Goal: Task Accomplishment & Management: Manage account settings

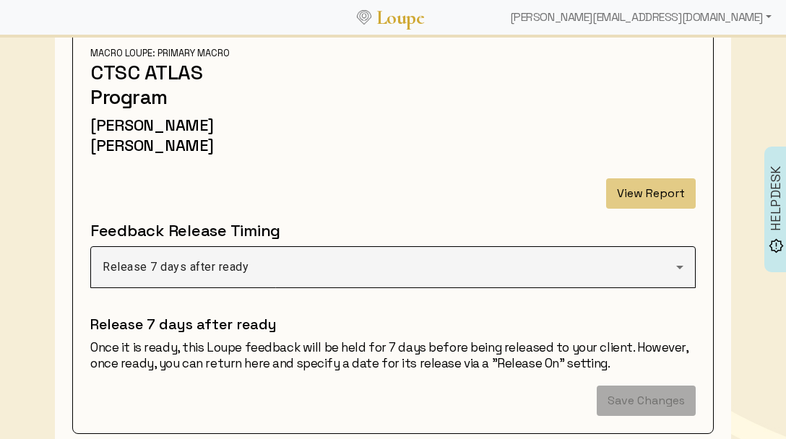
scroll to position [189, 0]
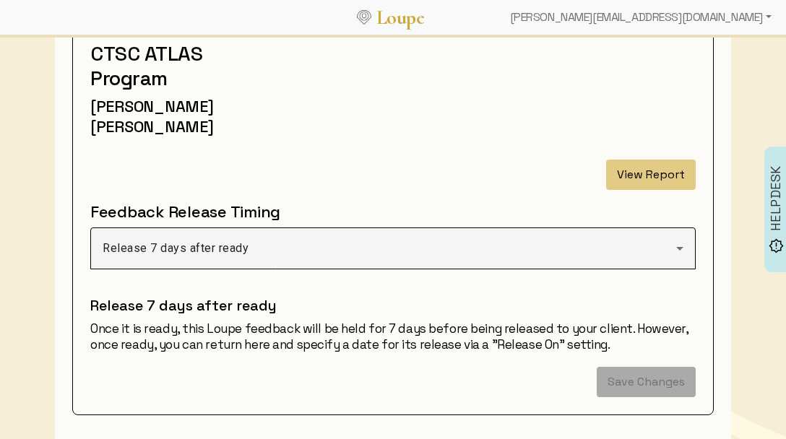
click at [650, 139] on div "PROCESSING CREATED ON [DATE] Attribution: Attributed Report Type: Synthesized M…" at bounding box center [393, 181] width 623 height 433
click at [648, 160] on button "View Report" at bounding box center [651, 175] width 90 height 30
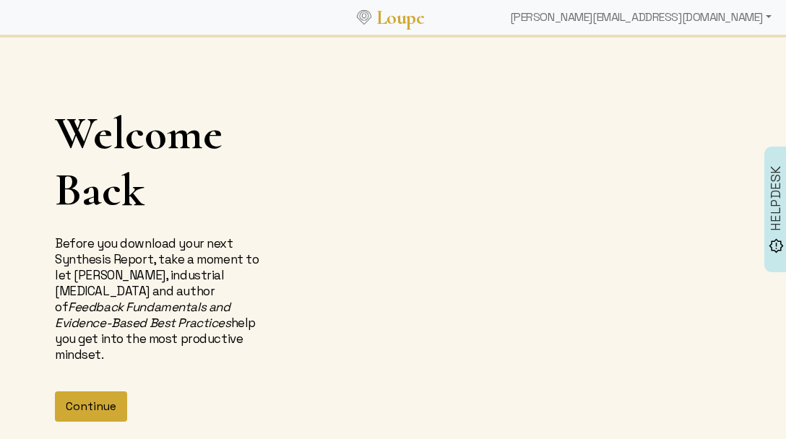
click at [106, 392] on button "Continue" at bounding box center [91, 407] width 72 height 30
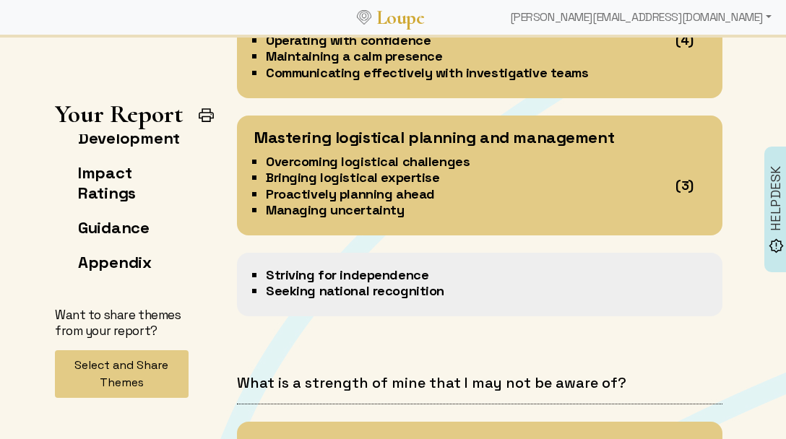
scroll to position [2622, 0]
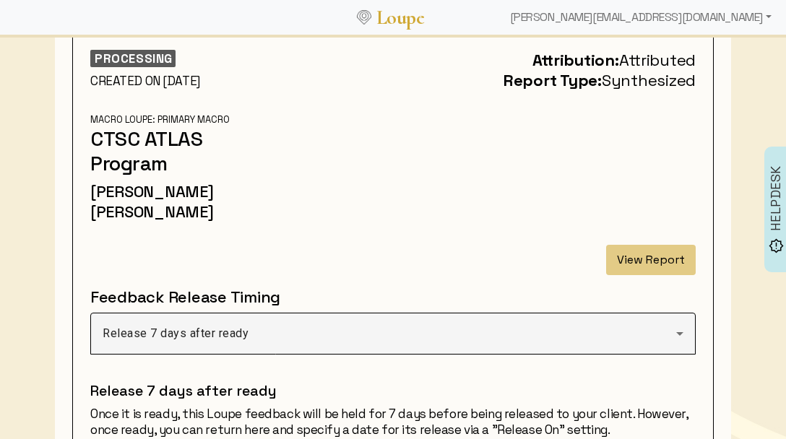
scroll to position [123, 0]
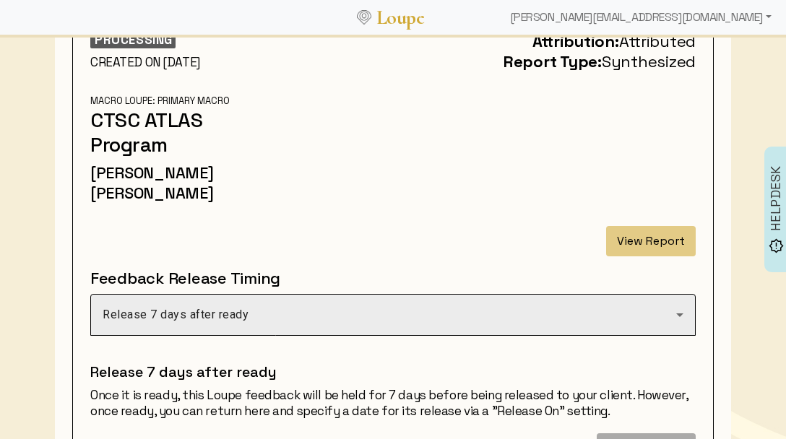
click at [488, 295] on div "Release 7 days after ready" at bounding box center [393, 315] width 581 height 40
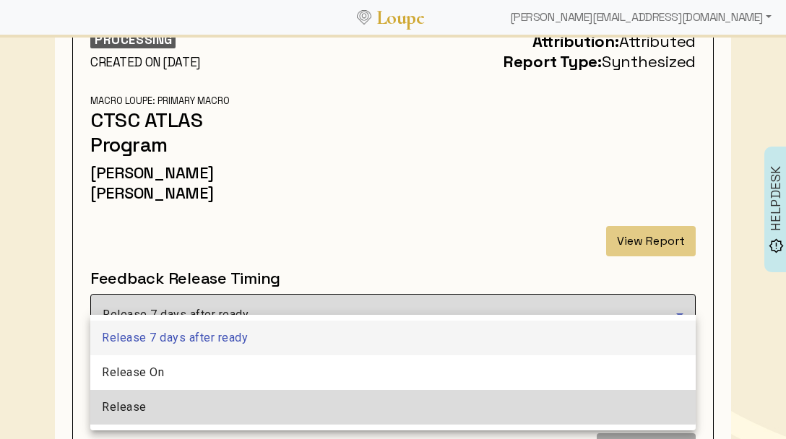
click at [386, 401] on mat-option "Release" at bounding box center [392, 407] width 605 height 35
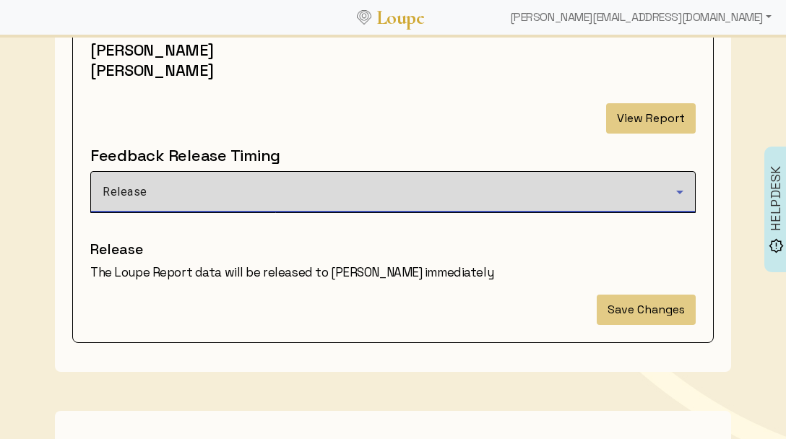
scroll to position [251, 0]
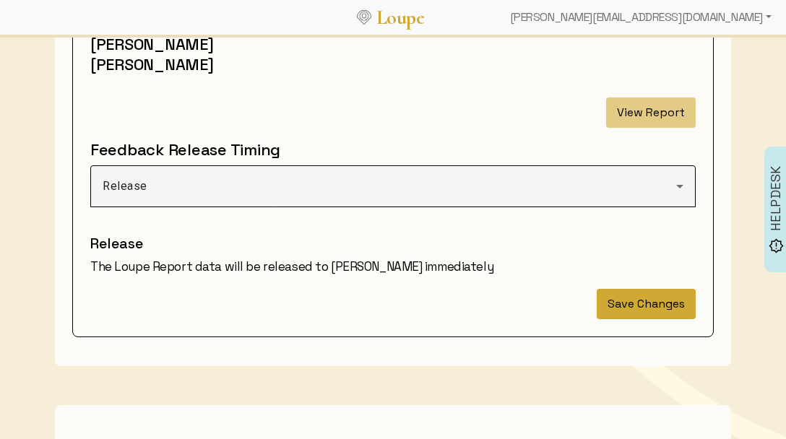
click at [640, 289] on button "Save Changes" at bounding box center [646, 304] width 99 height 30
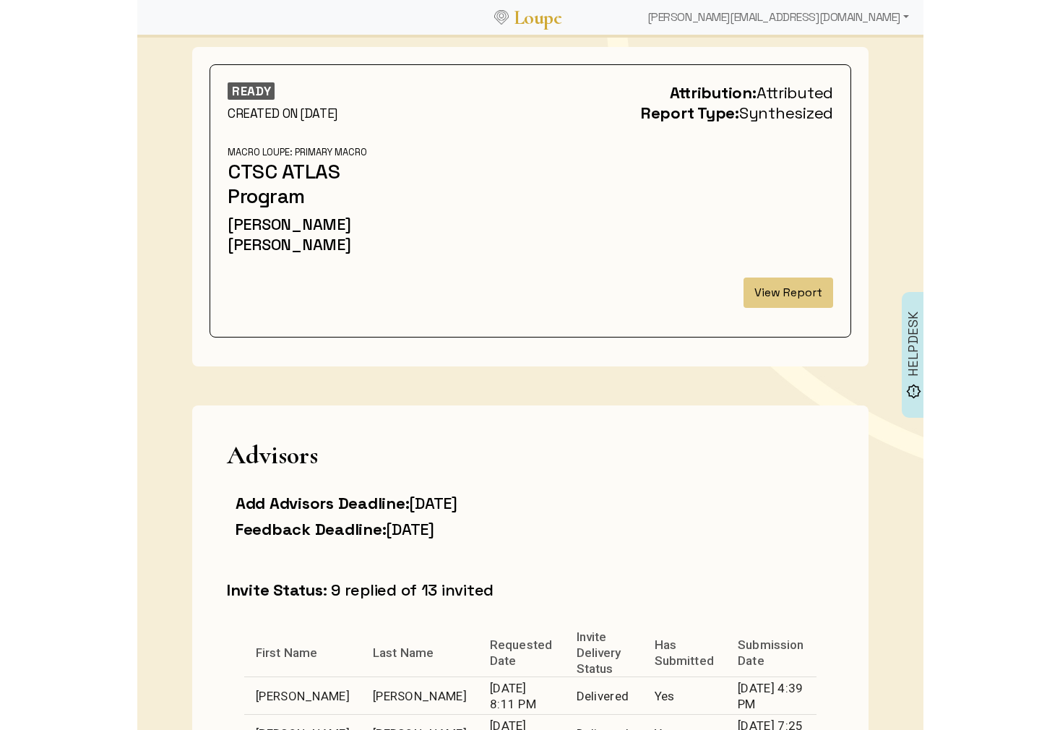
scroll to position [0, 0]
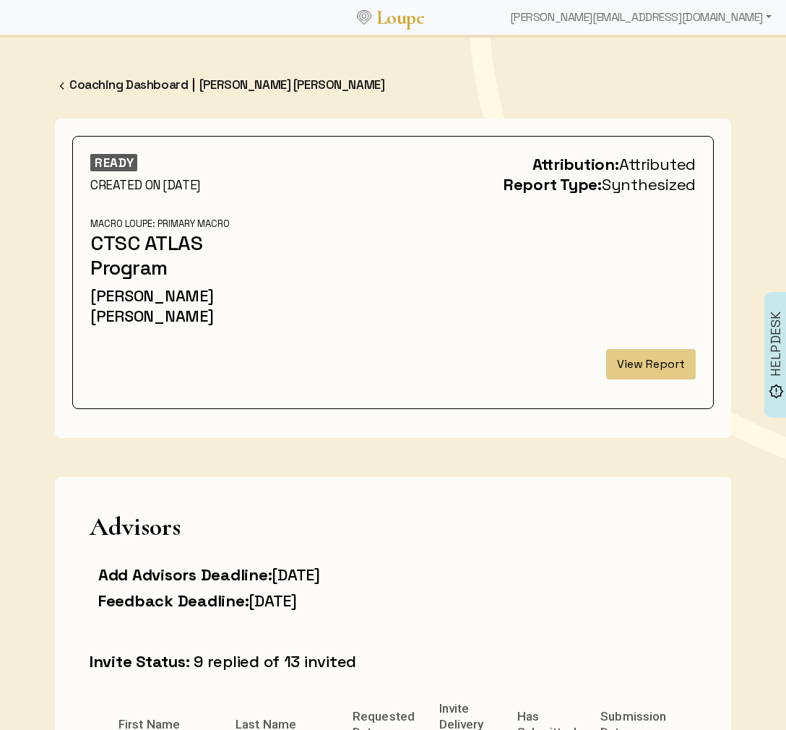
click at [656, 349] on button "View Report" at bounding box center [651, 364] width 90 height 30
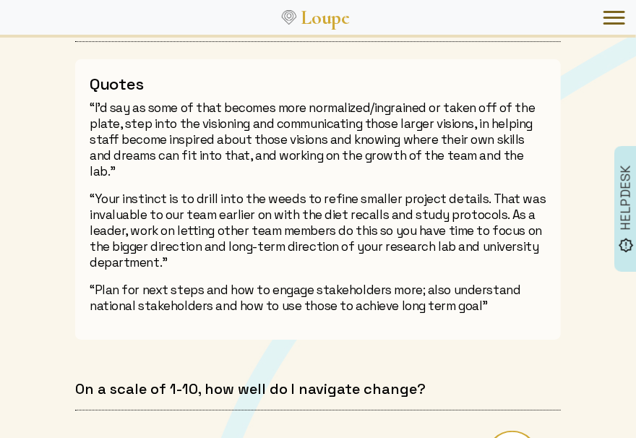
scroll to position [6200, 0]
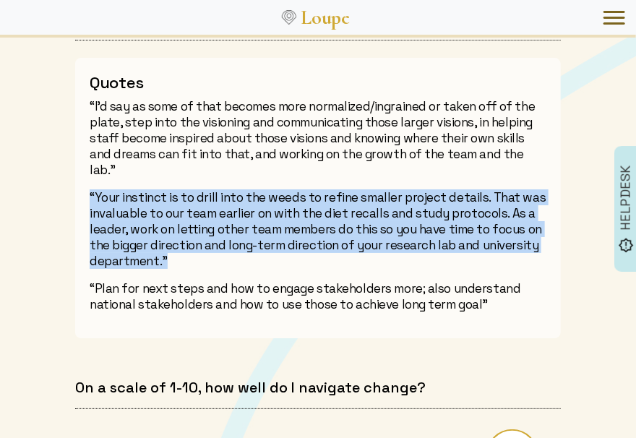
drag, startPoint x: 93, startPoint y: 177, endPoint x: 173, endPoint y: 240, distance: 101.9
click at [173, 240] on p "“Your instinct is to drill into the weeds to refine smaller project details. Th…" at bounding box center [318, 228] width 457 height 79
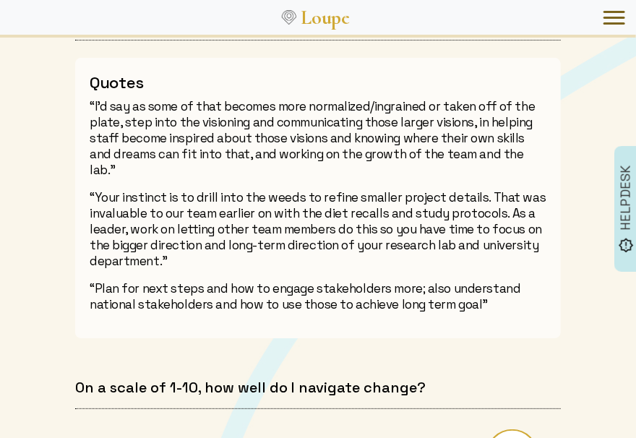
click at [295, 262] on div "Quotes “I'd say as some of that becomes more normalized/ingrained or taken off …" at bounding box center [317, 198] width 485 height 280
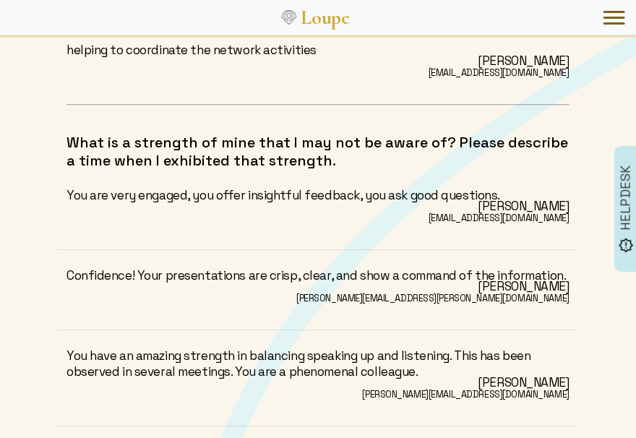
scroll to position [10795, 0]
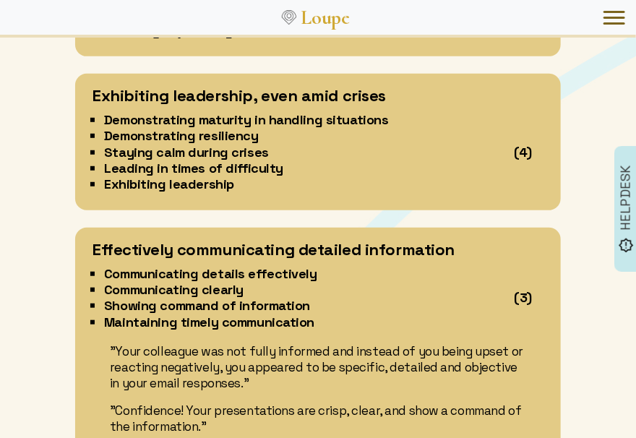
click at [530, 256] on div "Effectively communicating detailed information" at bounding box center [317, 253] width 451 height 25
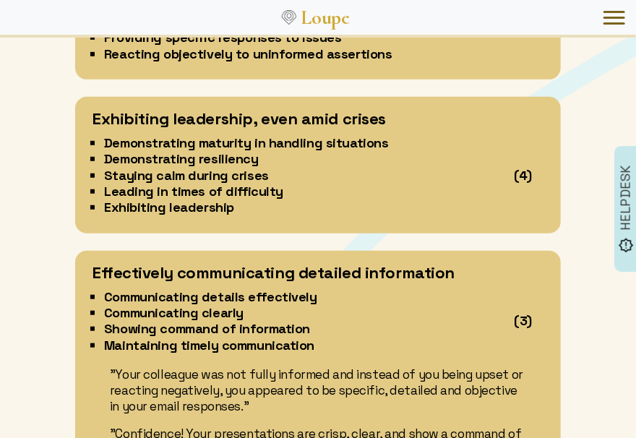
click at [530, 264] on div "Effectively communicating detailed information" at bounding box center [317, 276] width 451 height 25
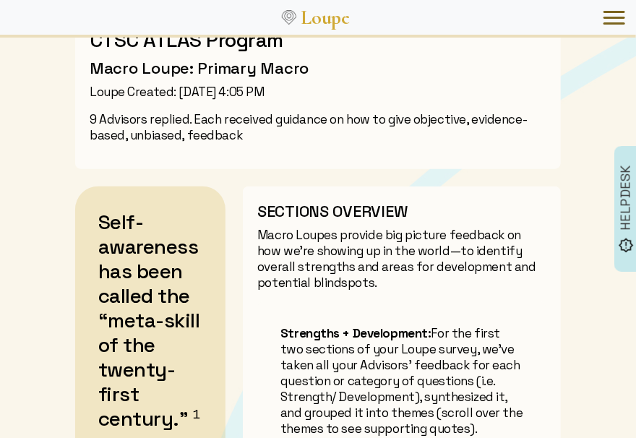
scroll to position [0, 0]
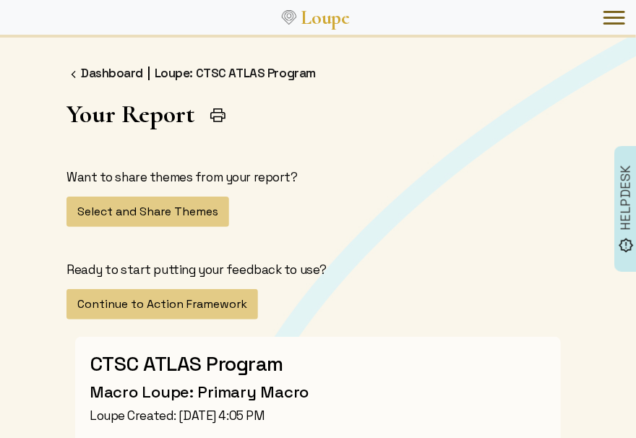
click at [219, 116] on img at bounding box center [218, 115] width 18 height 18
click at [175, 210] on button "Select and Share Themes" at bounding box center [147, 212] width 163 height 30
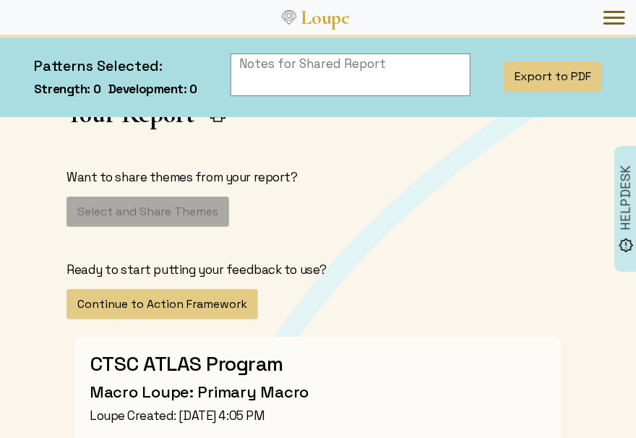
click at [355, 155] on div "Your Report Overview Strength Development Impact Ratings Guidance Appendix Want…" at bounding box center [318, 209] width 520 height 220
click at [433, 90] on textarea at bounding box center [350, 74] width 241 height 43
click at [218, 204] on div "Want to share themes from your report? Select and Share Themes Ready to start p…" at bounding box center [317, 244] width 503 height 150
drag, startPoint x: 208, startPoint y: 206, endPoint x: 289, endPoint y: 206, distance: 80.9
click at [214, 205] on div "Want to share themes from your report? Select and Share Themes Ready to start p…" at bounding box center [317, 244] width 503 height 150
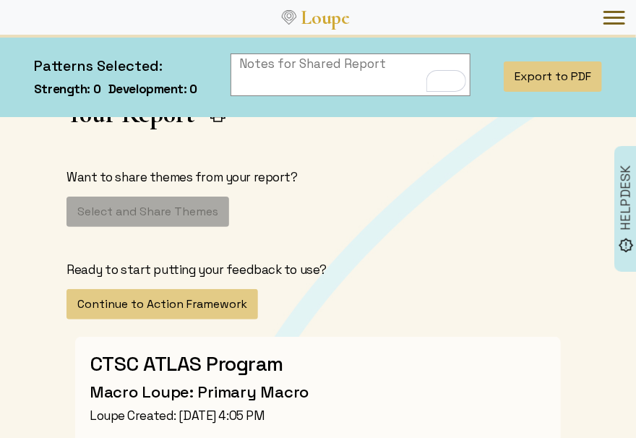
click at [342, 199] on div "Want to share themes from your report? Select and Share Themes Ready to start p…" at bounding box center [317, 244] width 503 height 150
click at [353, 176] on p "Want to share themes from your report?" at bounding box center [317, 177] width 503 height 16
drag, startPoint x: 342, startPoint y: 180, endPoint x: 354, endPoint y: 179, distance: 12.3
click at [344, 180] on p "Want to share themes from your report?" at bounding box center [317, 177] width 503 height 16
click at [533, 83] on button "Export to PDF" at bounding box center [553, 76] width 98 height 30
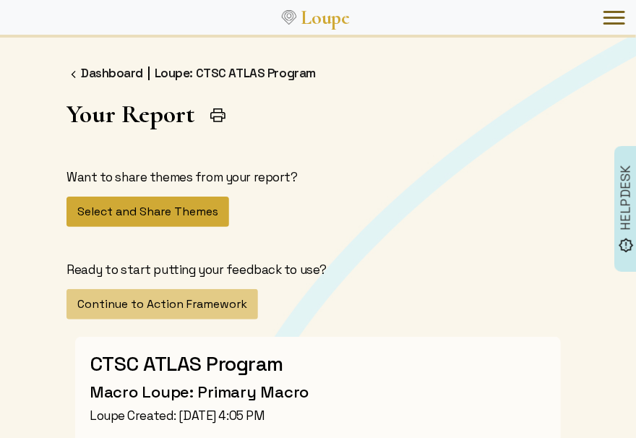
click at [187, 216] on button "Select and Share Themes" at bounding box center [147, 212] width 163 height 30
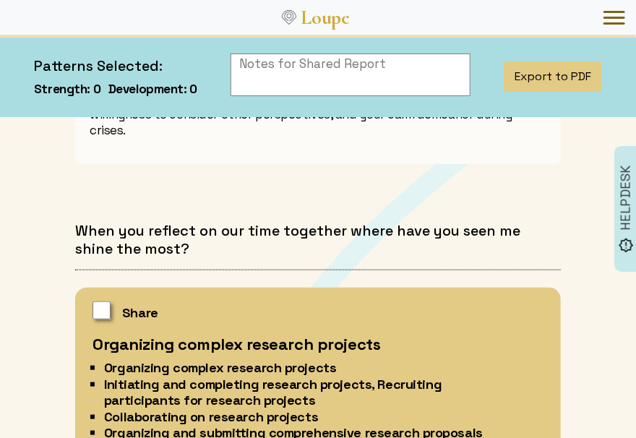
scroll to position [1790, 0]
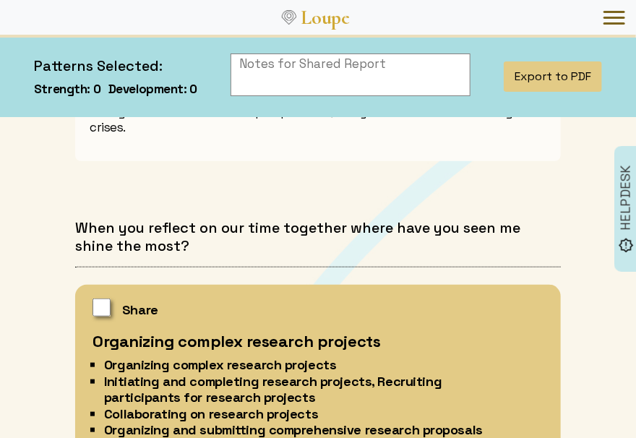
click at [100, 298] on input "checkbox" at bounding box center [101, 307] width 18 height 18
click at [98, 298] on input "checkbox" at bounding box center [101, 307] width 18 height 18
checkbox input "false"
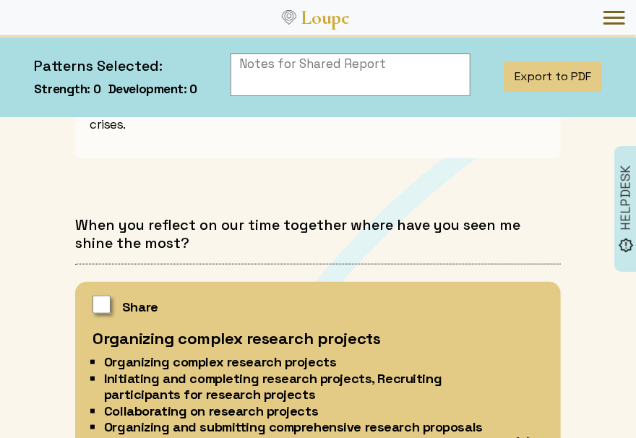
scroll to position [1793, 0]
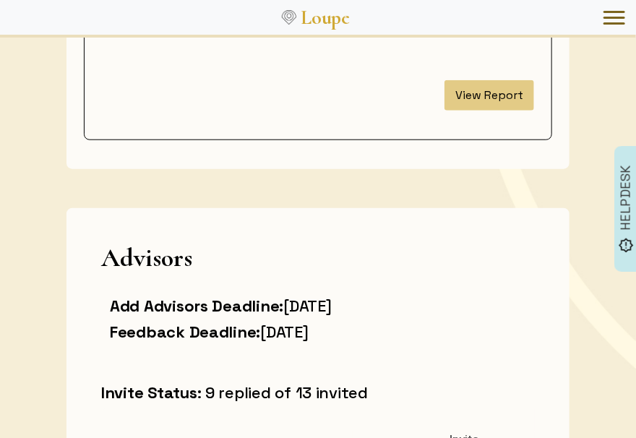
scroll to position [313, 0]
click at [497, 98] on button "View Report" at bounding box center [489, 96] width 90 height 30
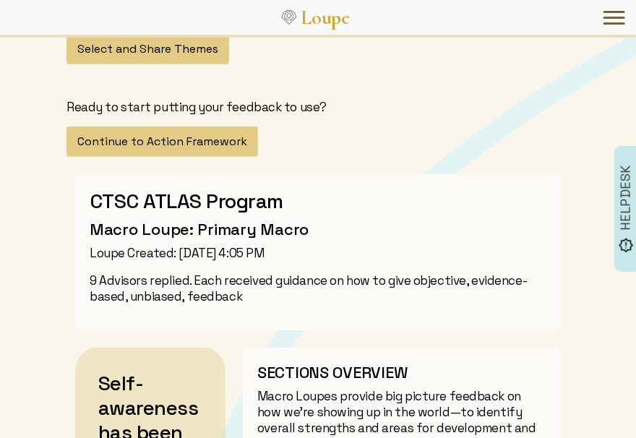
scroll to position [160, 0]
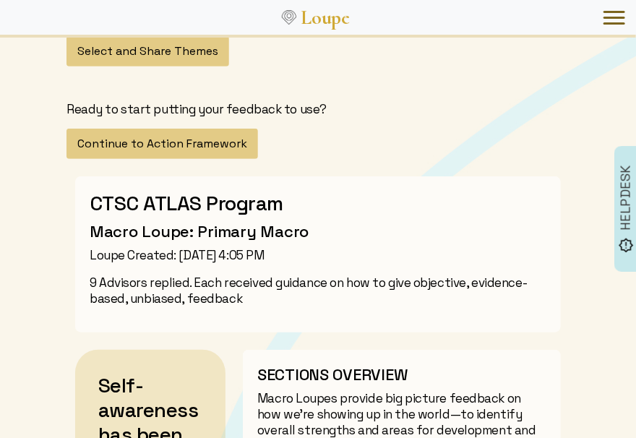
click at [227, 143] on button "Continue to Action Framework" at bounding box center [161, 144] width 191 height 30
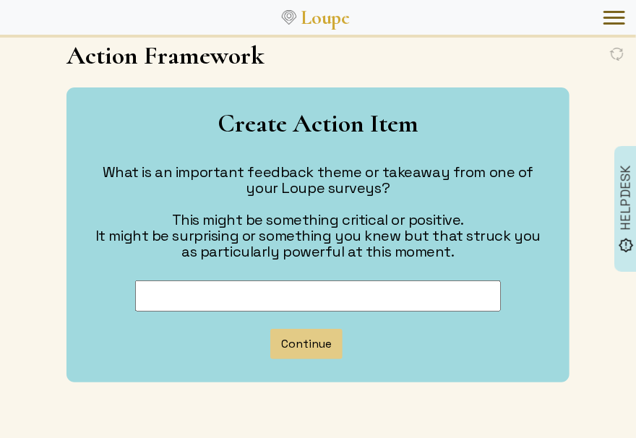
scroll to position [51, 0]
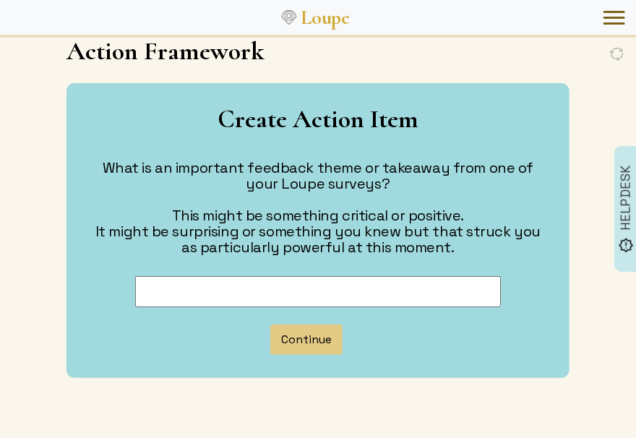
click at [262, 285] on input at bounding box center [318, 291] width 366 height 31
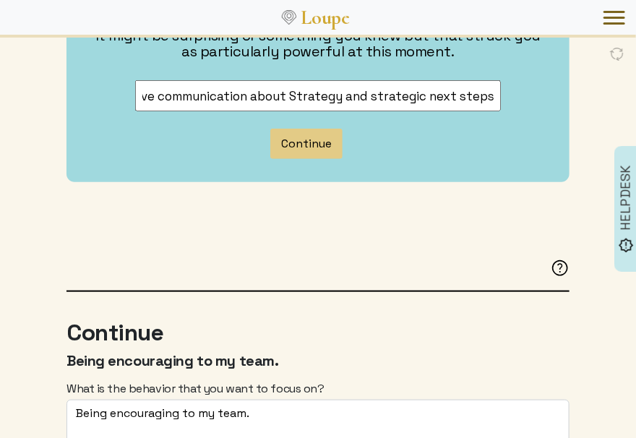
scroll to position [249, 0]
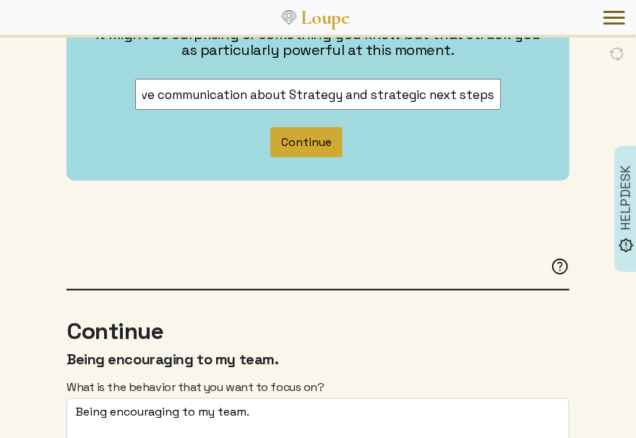
type input "Improve communication about Strategy and strategic next steps"
click at [306, 150] on button "Continue" at bounding box center [306, 142] width 72 height 30
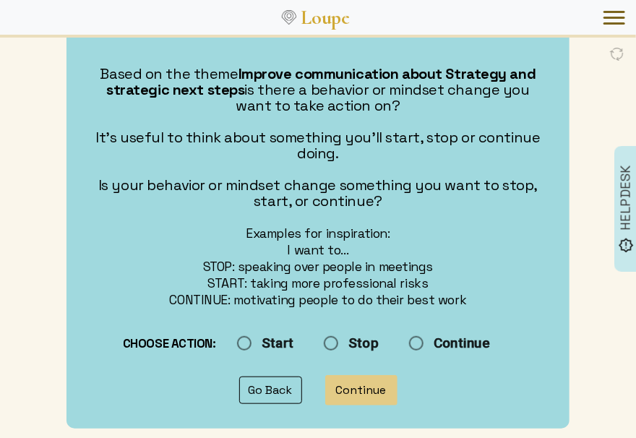
scroll to position [145, 0]
click at [247, 342] on input "Start" at bounding box center [302, 344] width 144 height 31
radio input "true"
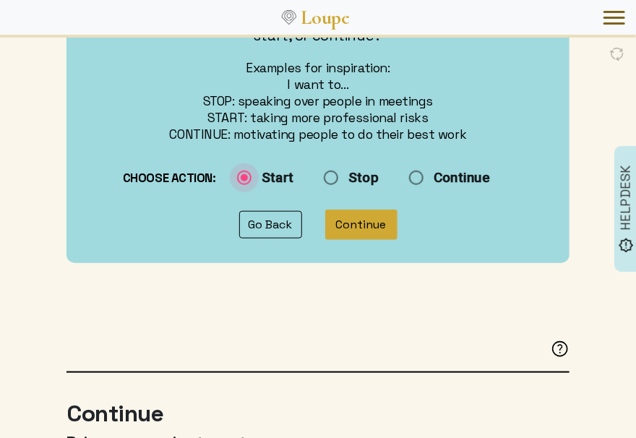
scroll to position [309, 0]
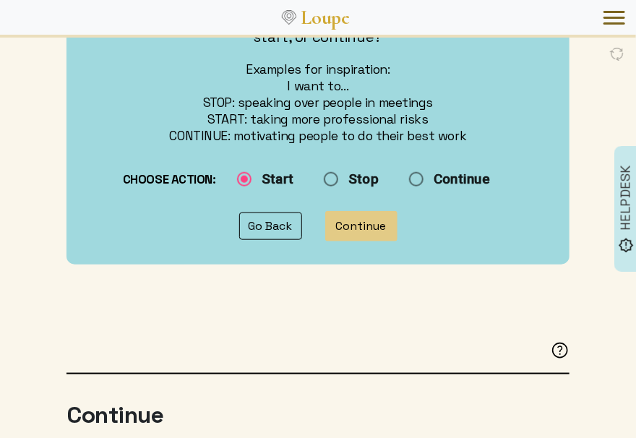
click at [378, 217] on button "Continue" at bounding box center [361, 226] width 72 height 30
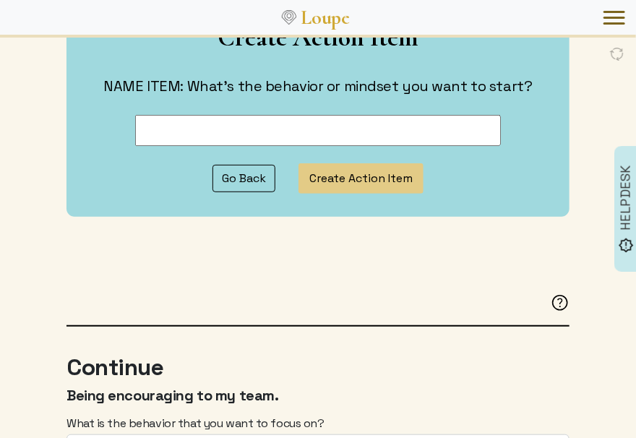
scroll to position [0, 0]
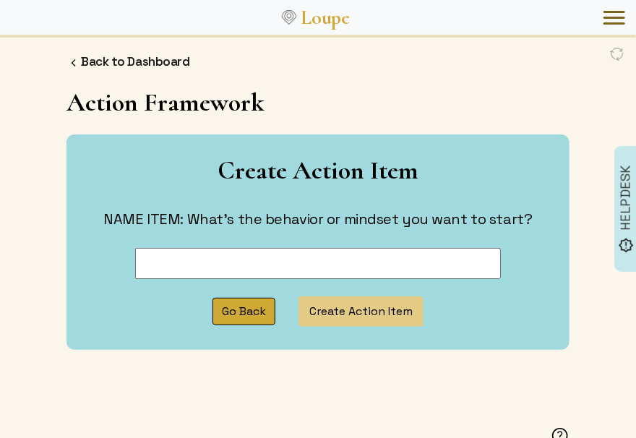
click at [246, 307] on button "Go Back" at bounding box center [243, 311] width 63 height 27
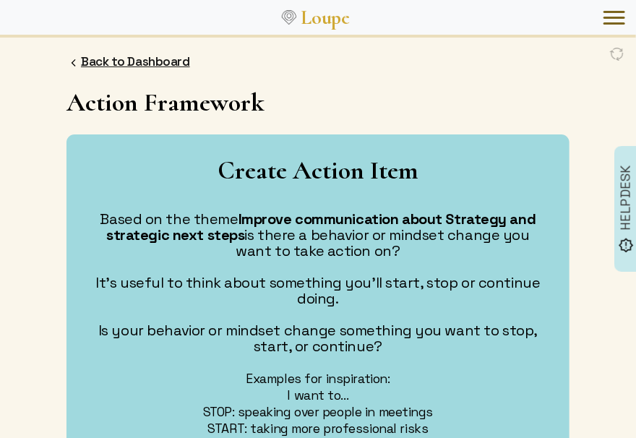
click at [100, 57] on link "Back to Dashboard" at bounding box center [135, 61] width 109 height 16
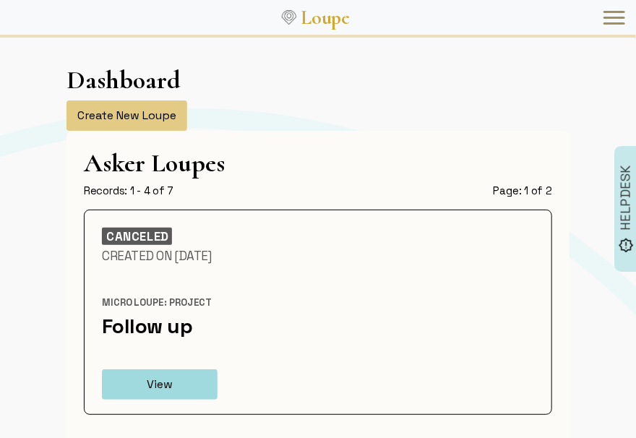
click at [610, 25] on button "Toggle navigation" at bounding box center [614, 18] width 29 height 30
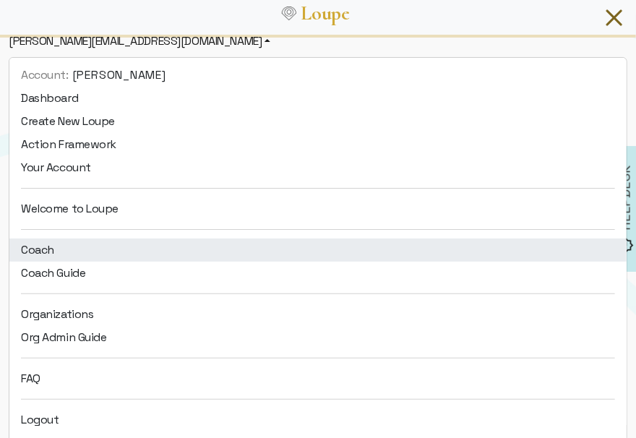
click at [63, 246] on link "Coach" at bounding box center [317, 249] width 617 height 23
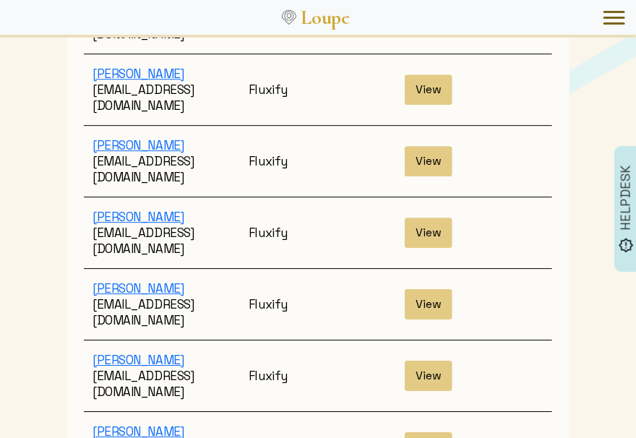
scroll to position [2758, 0]
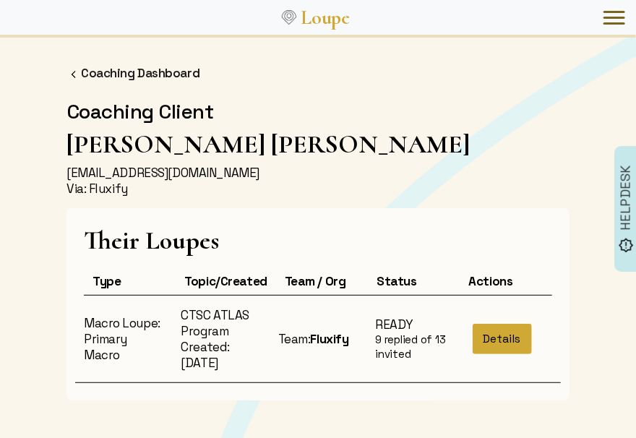
click at [489, 331] on button "Details" at bounding box center [501, 339] width 59 height 30
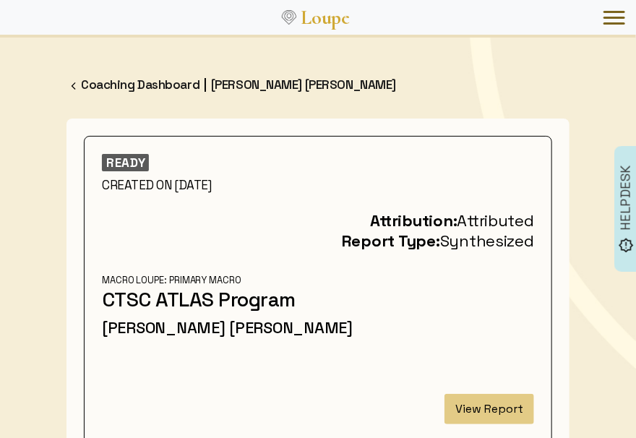
click at [477, 410] on button "View Report" at bounding box center [489, 409] width 90 height 30
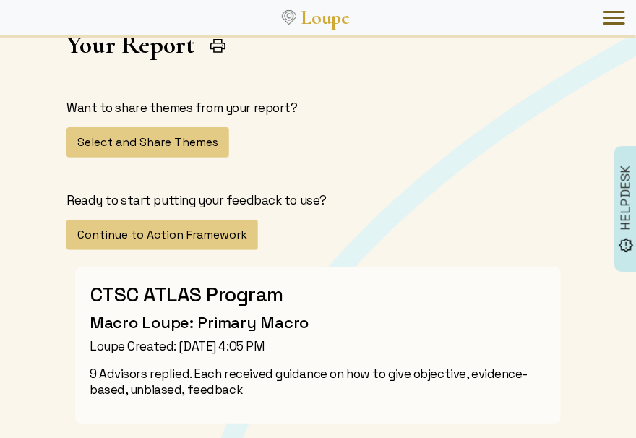
scroll to position [69, 0]
